Goal: Navigation & Orientation: Find specific page/section

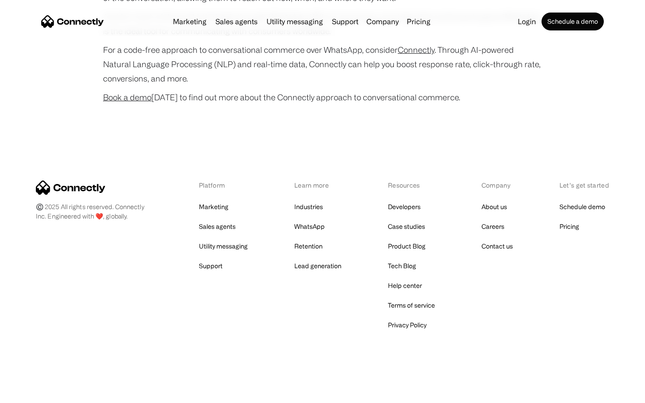
scroll to position [3539, 0]
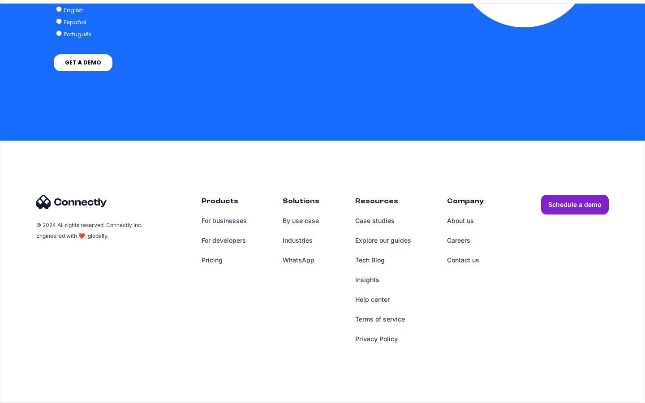
scroll to position [679, 0]
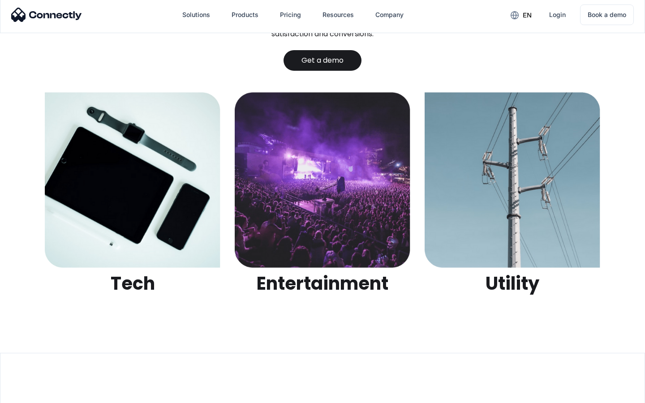
scroll to position [2824, 0]
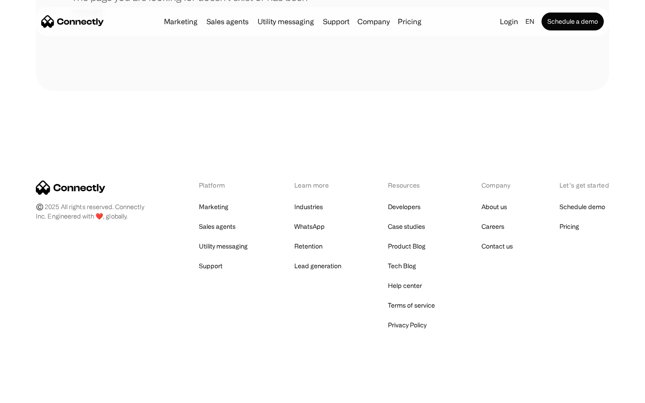
scroll to position [163, 0]
